Goal: Task Accomplishment & Management: Manage account settings

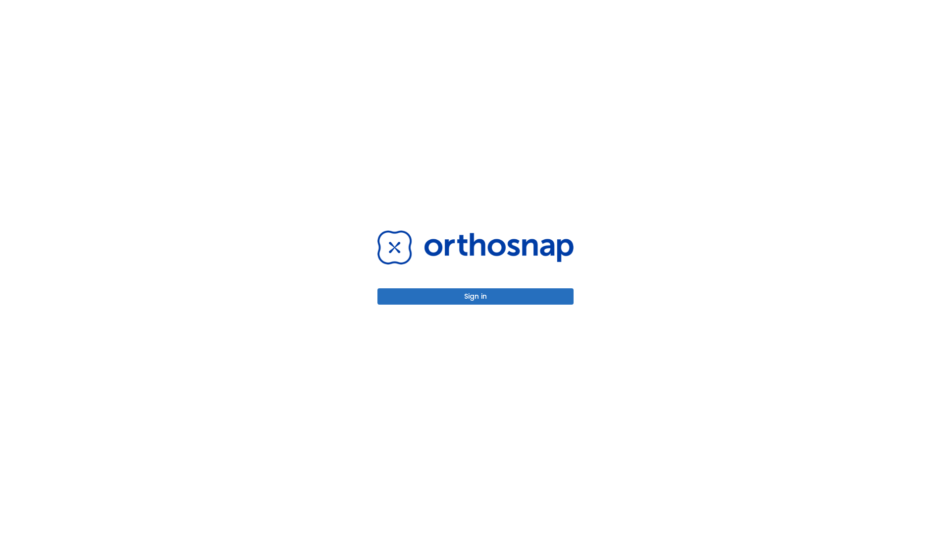
click at [475, 296] on button "Sign in" at bounding box center [475, 296] width 196 height 16
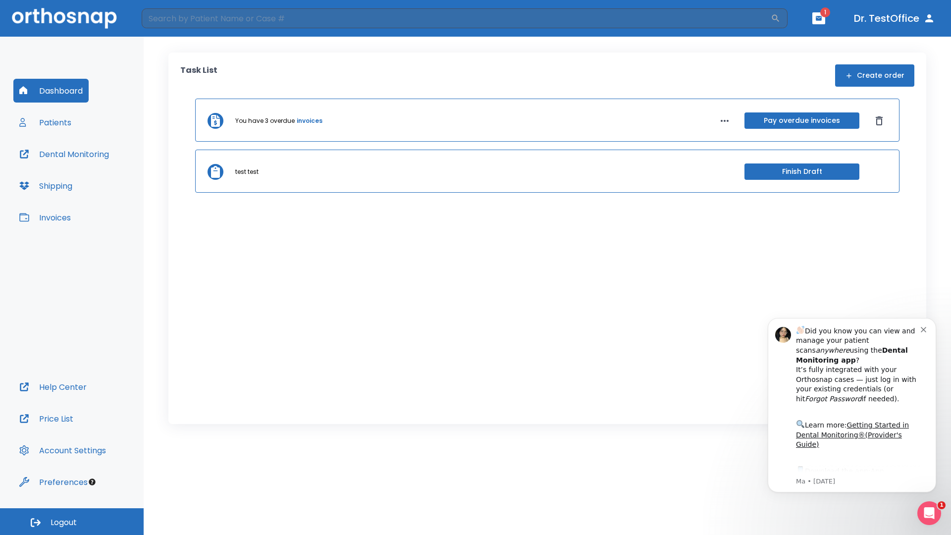
click at [72, 521] on span "Logout" at bounding box center [64, 522] width 26 height 11
